Goal: Task Accomplishment & Management: Use online tool/utility

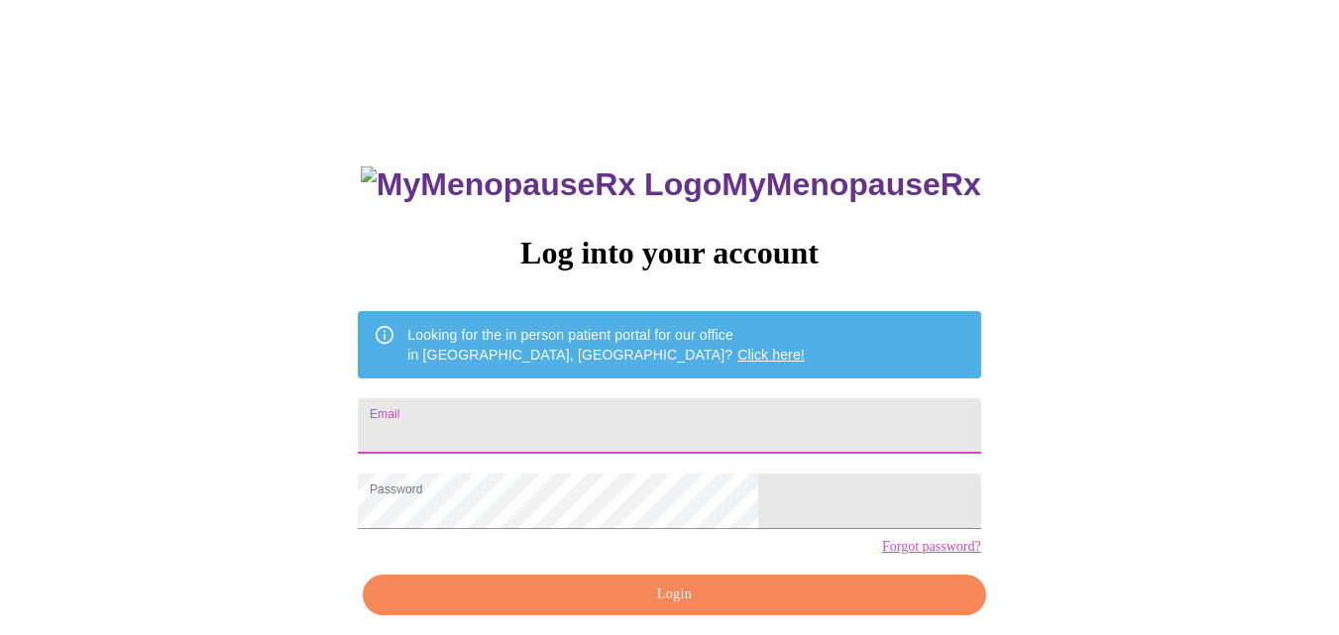
click at [532, 434] on input "Email" at bounding box center [669, 426] width 622 height 56
type input "[EMAIL_ADDRESS][DOMAIN_NAME]"
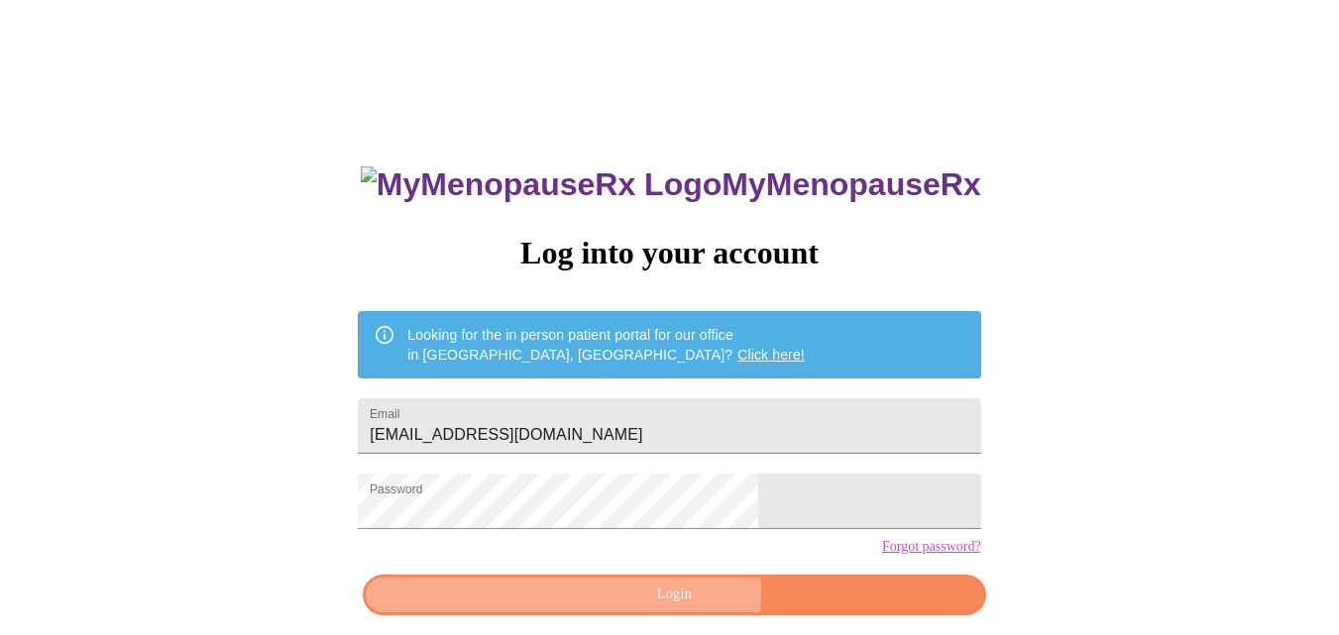
click at [636, 608] on span "Login" at bounding box center [674, 595] width 577 height 25
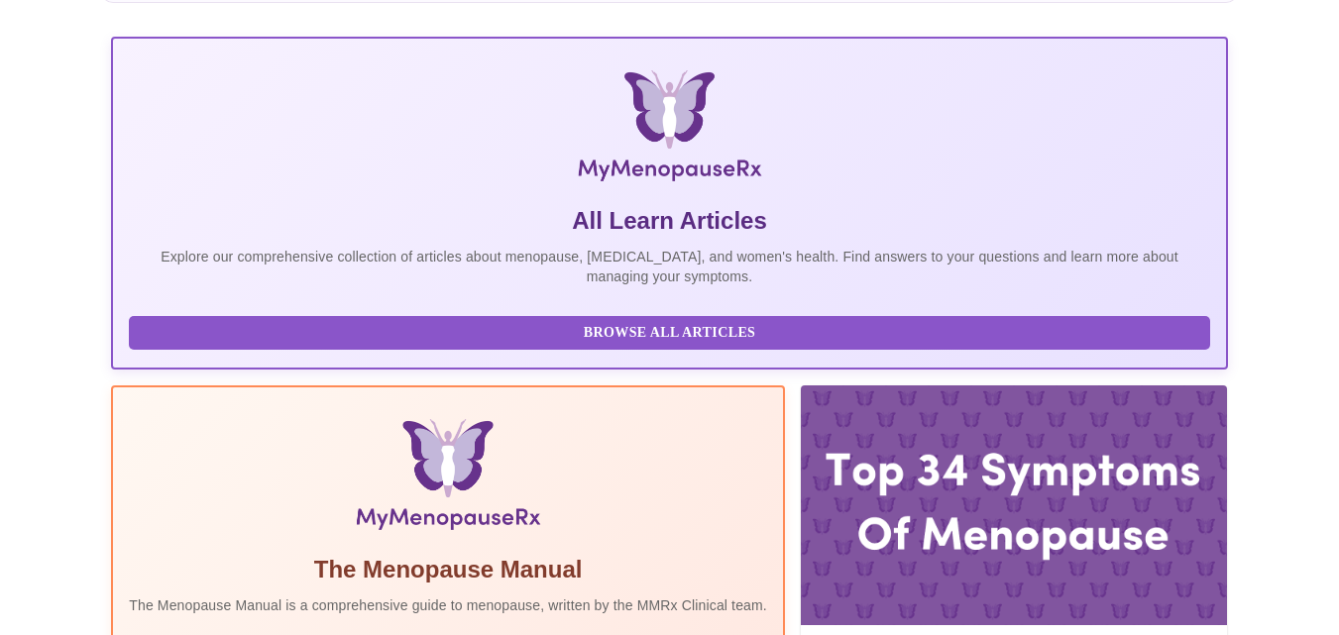
scroll to position [450, 0]
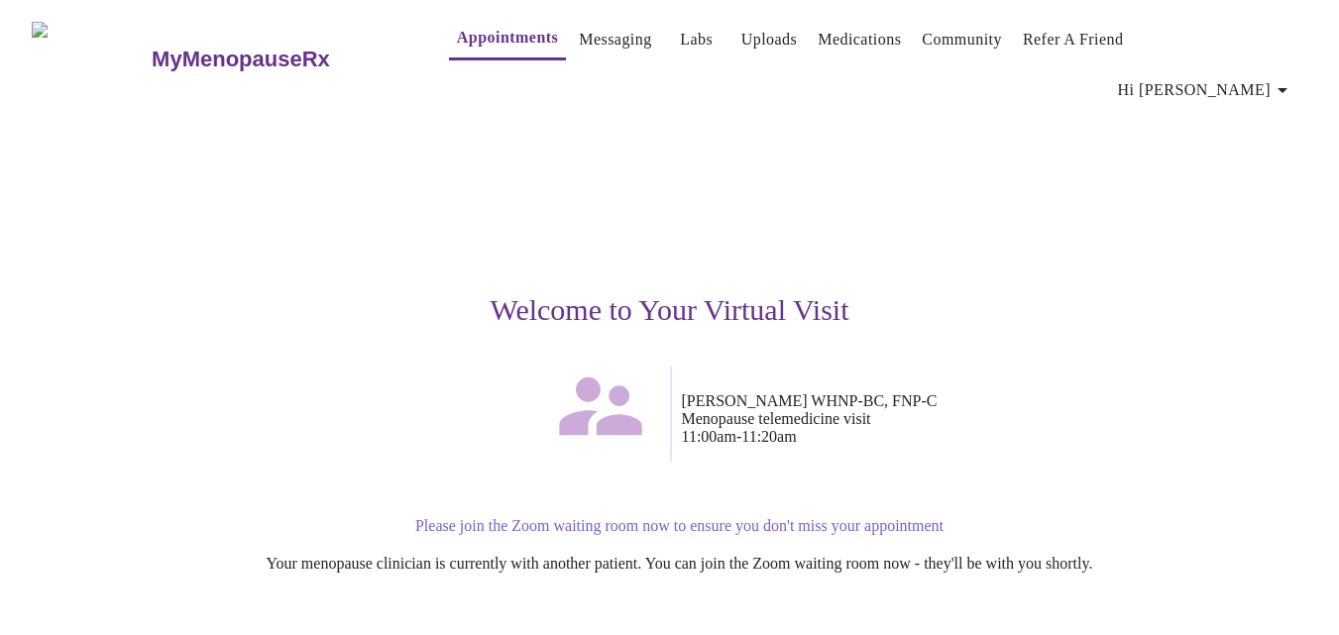
click at [651, 517] on p "Please join the Zoom waiting room now to ensure you don't miss your appointment" at bounding box center [679, 526] width 1201 height 18
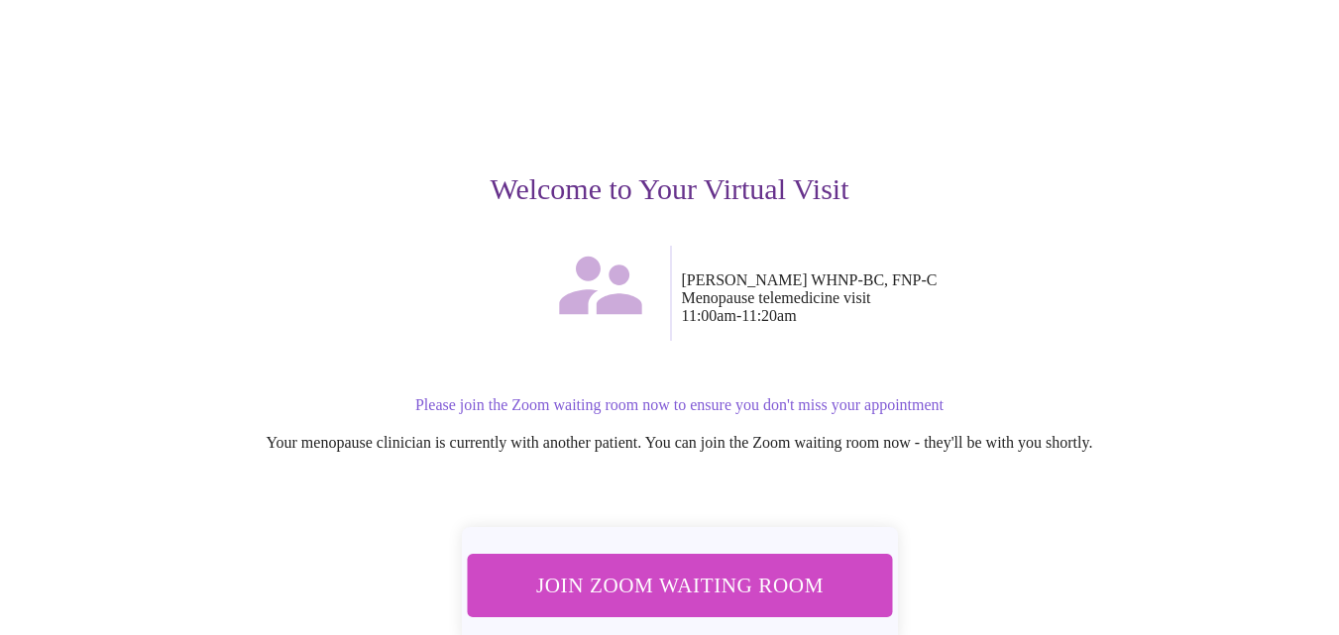
scroll to position [192, 0]
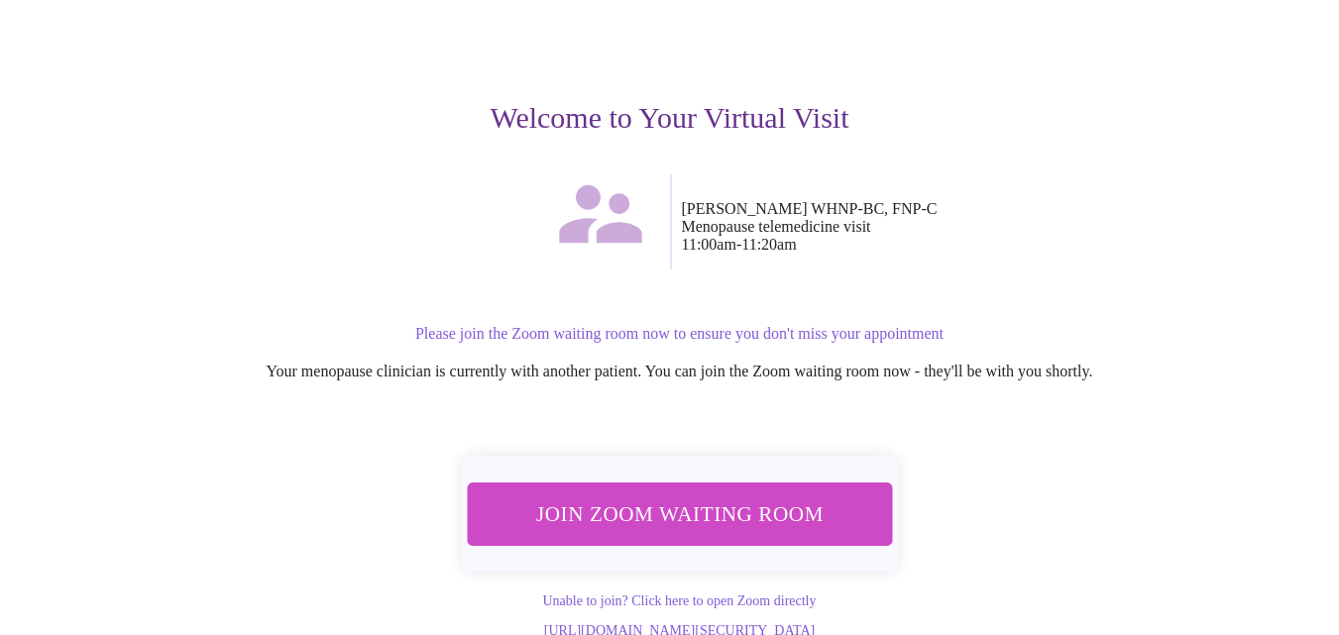
click at [618, 496] on span "Join Zoom Waiting Room" at bounding box center [679, 514] width 373 height 37
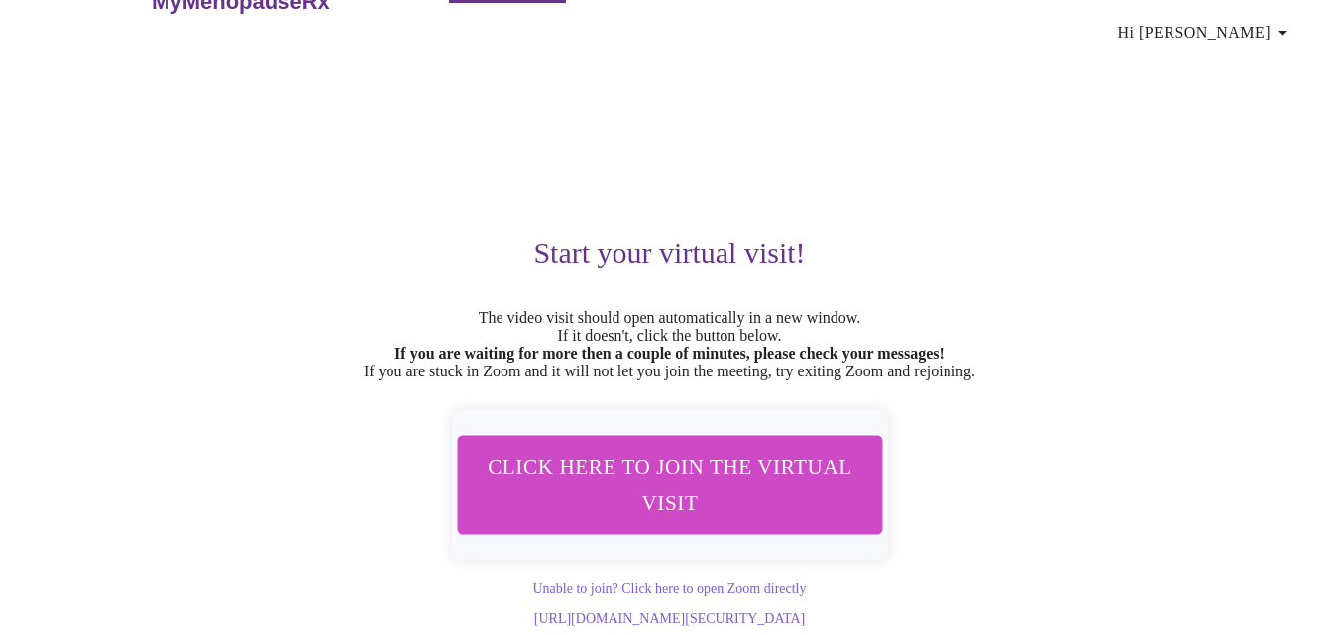
scroll to position [71, 0]
